Goal: Information Seeking & Learning: Check status

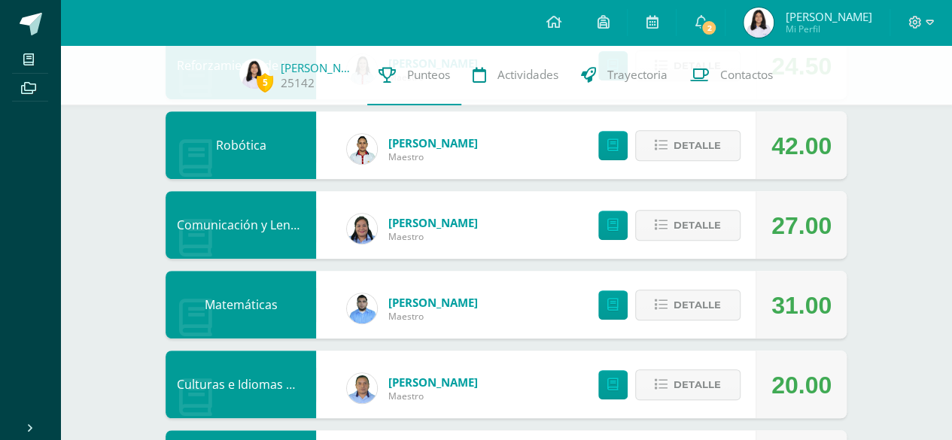
scroll to position [286, 0]
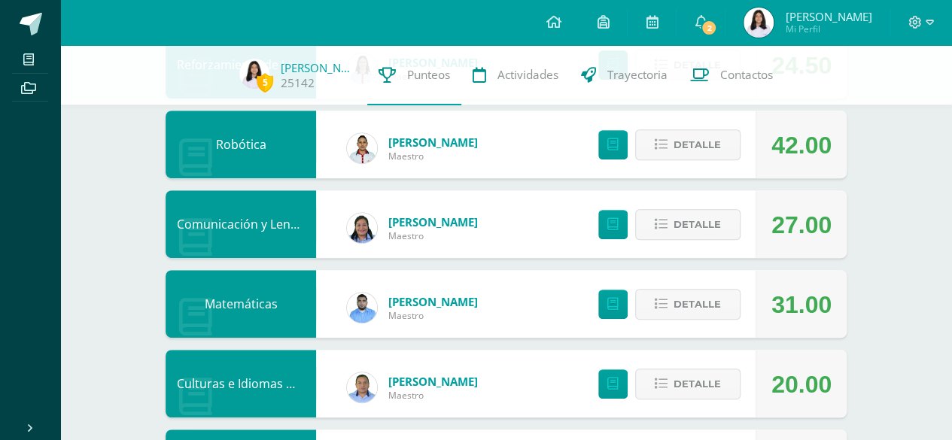
click at [347, 236] on link at bounding box center [362, 228] width 30 height 30
click at [718, 238] on span "Detalle" at bounding box center [697, 225] width 47 height 28
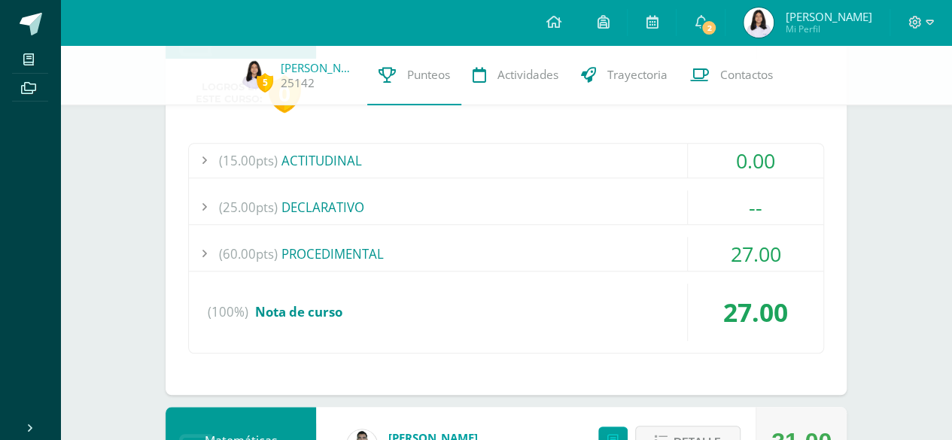
scroll to position [513, 0]
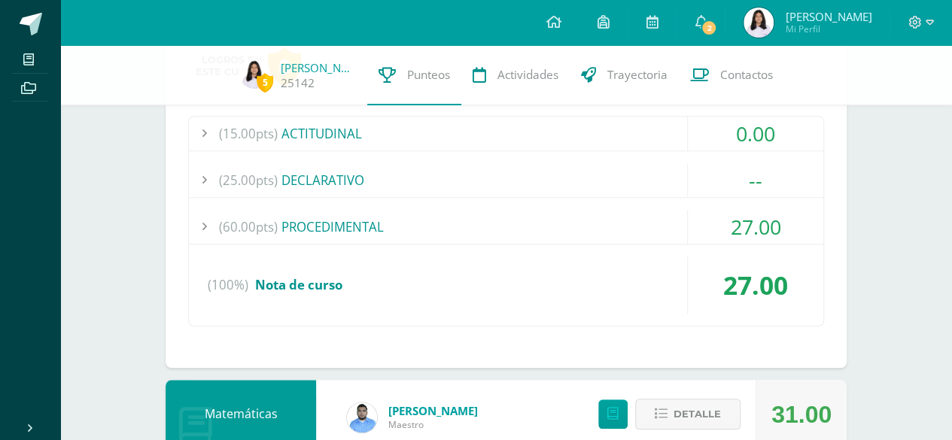
click at [352, 230] on div "(60.00pts) PROCEDIMENTAL" at bounding box center [506, 227] width 635 height 34
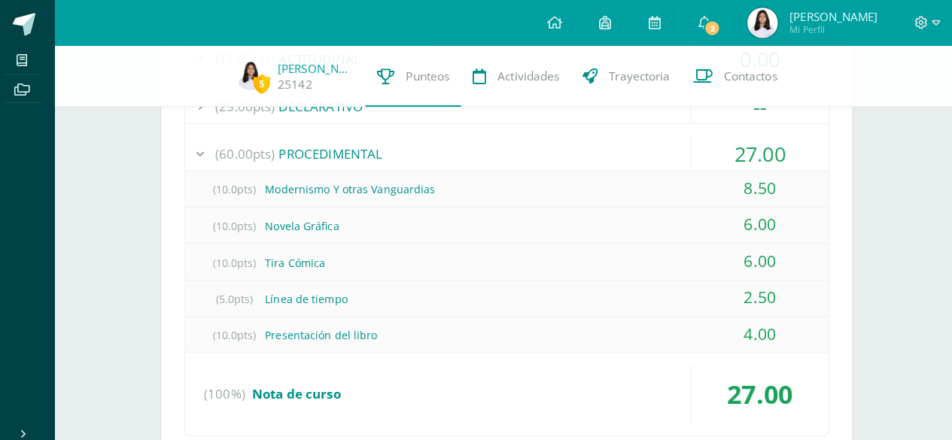
scroll to position [588, 0]
click at [824, 298] on div "(15.00pts) ACTITUDINAL 0.00 (1.0pts) Guía Programática 0.00 (100%)" at bounding box center [506, 236] width 636 height 391
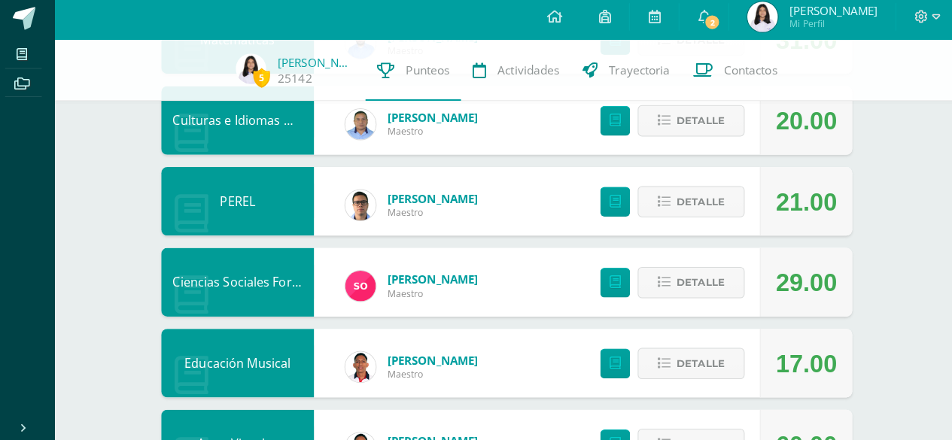
scroll to position [1125, 0]
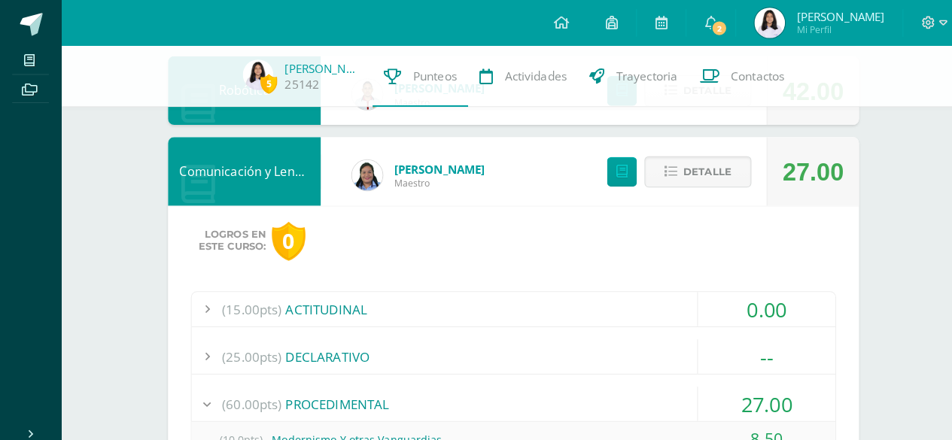
scroll to position [0, 0]
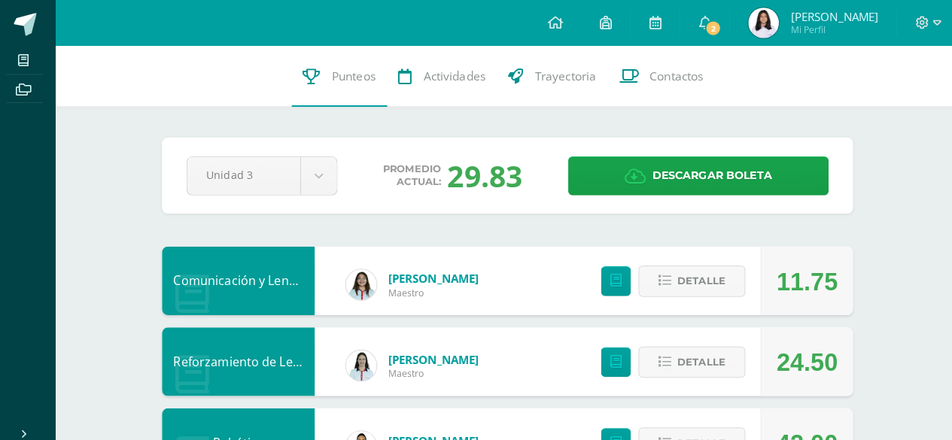
click at [801, 30] on span "[PERSON_NAME] Mi Perfil" at bounding box center [808, 23] width 134 height 30
click at [827, 20] on span "[PERSON_NAME]" at bounding box center [828, 16] width 87 height 15
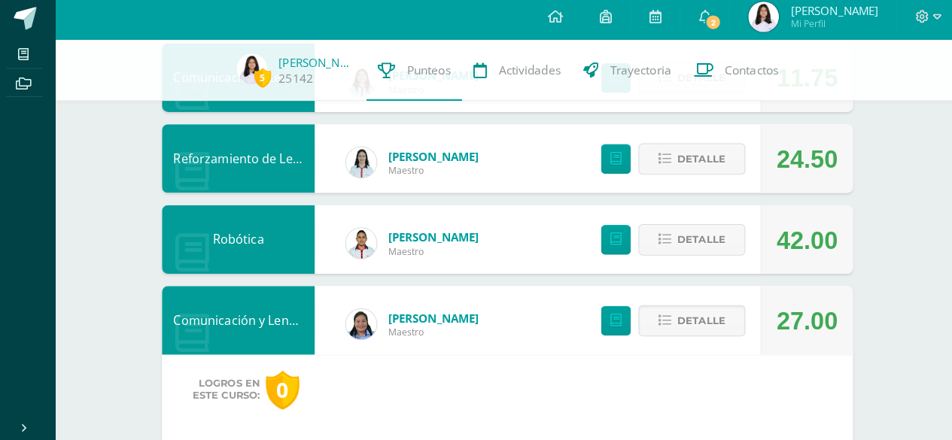
scroll to position [230, 0]
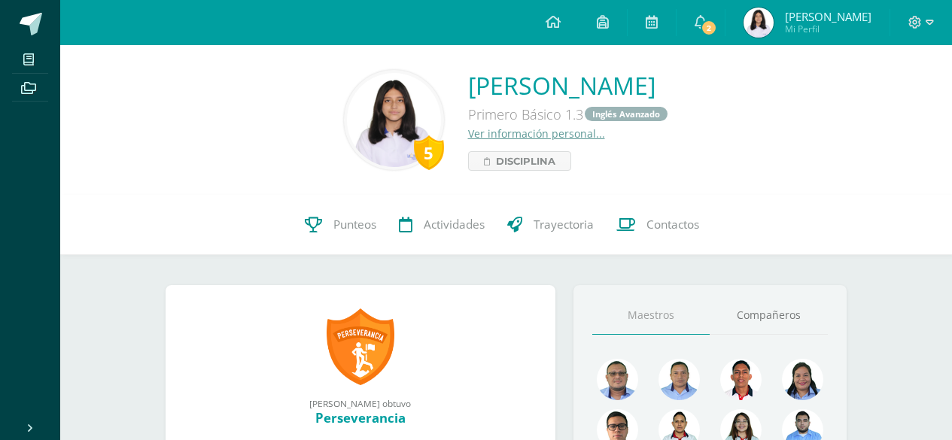
scroll to position [35, 0]
